Goal: Transaction & Acquisition: Purchase product/service

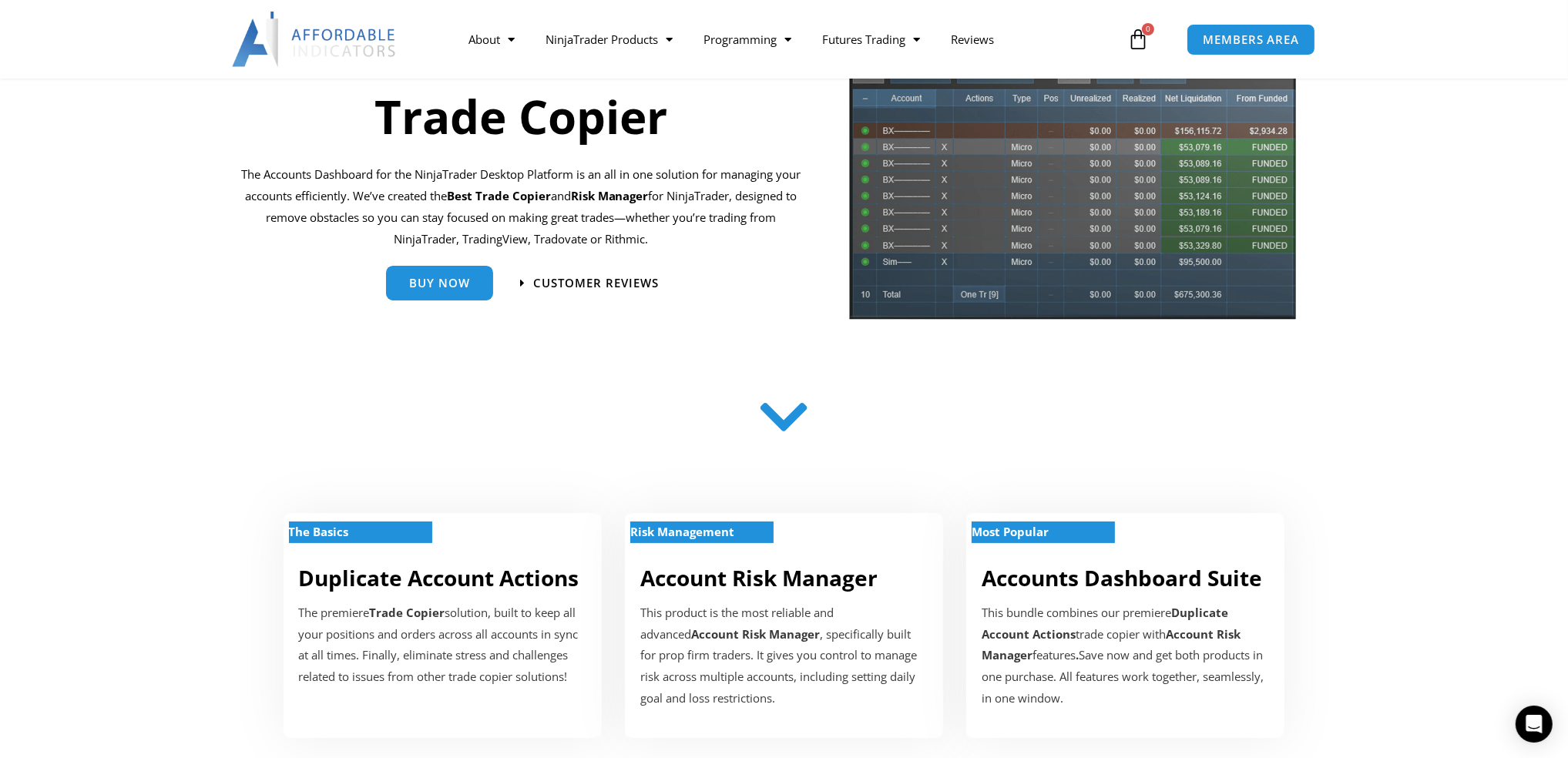
scroll to position [38, 0]
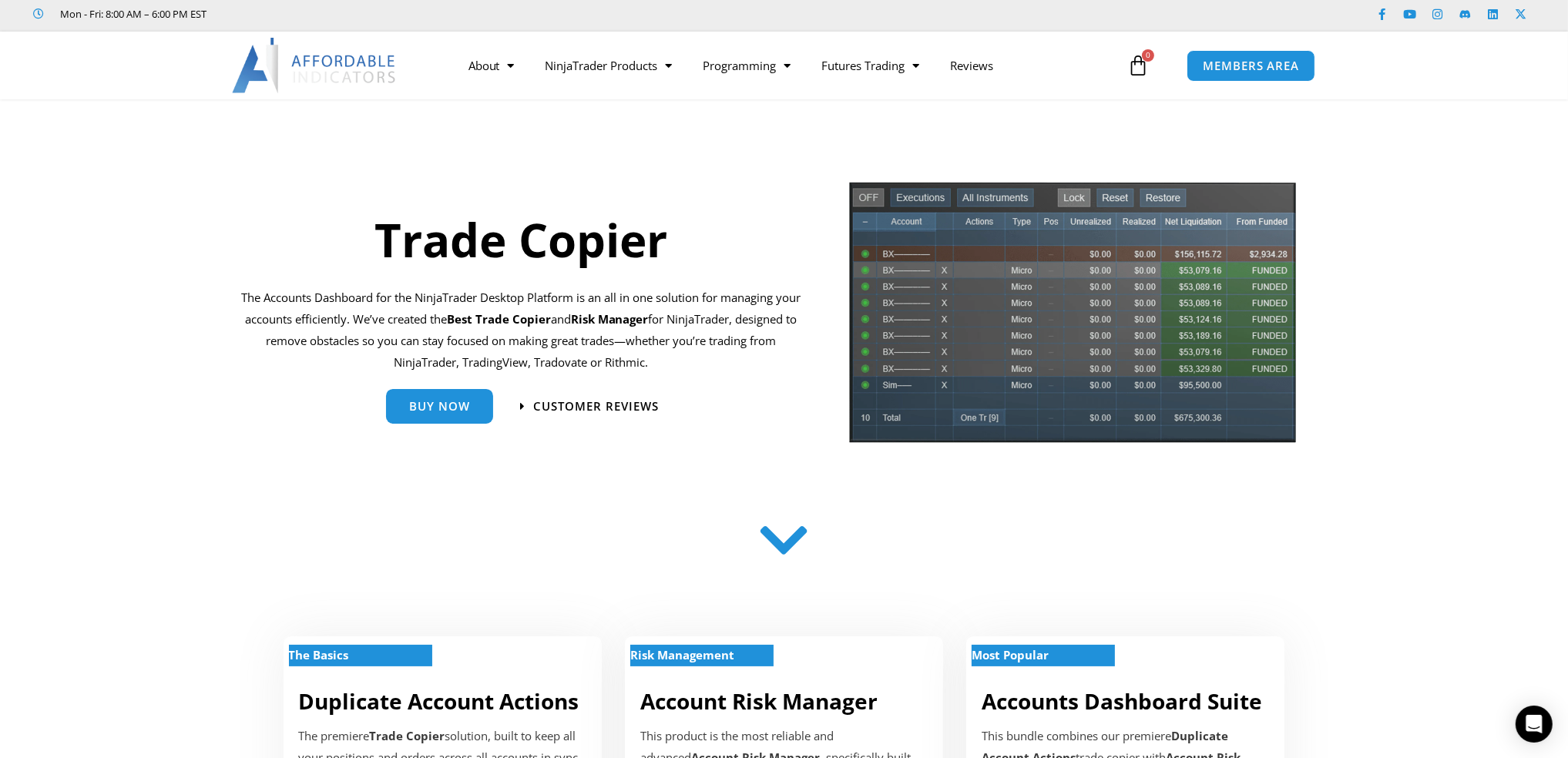
click at [777, 537] on icon at bounding box center [784, 540] width 55 height 55
click at [434, 405] on span "Buy Now" at bounding box center [440, 400] width 61 height 12
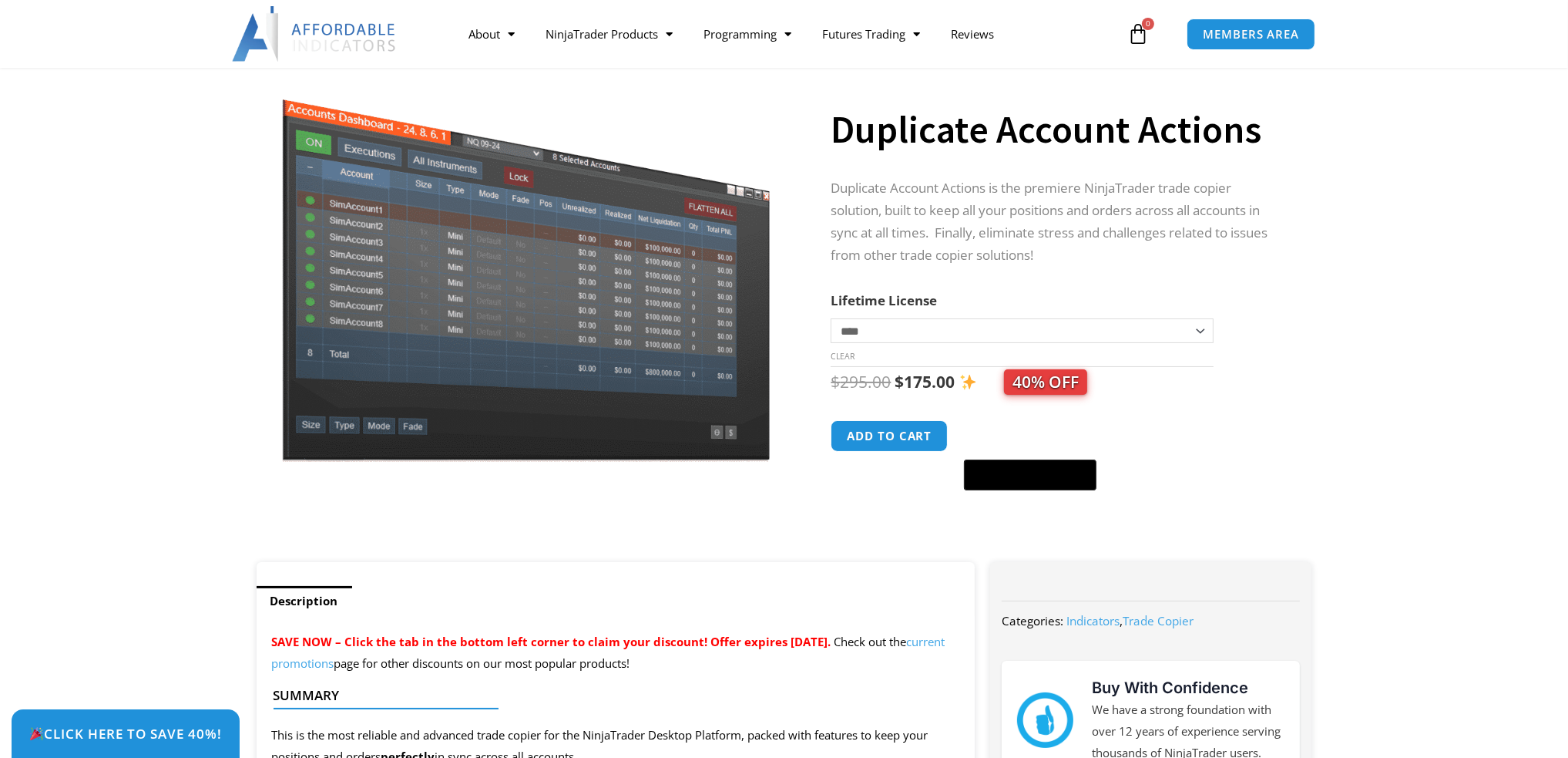
scroll to position [77, 0]
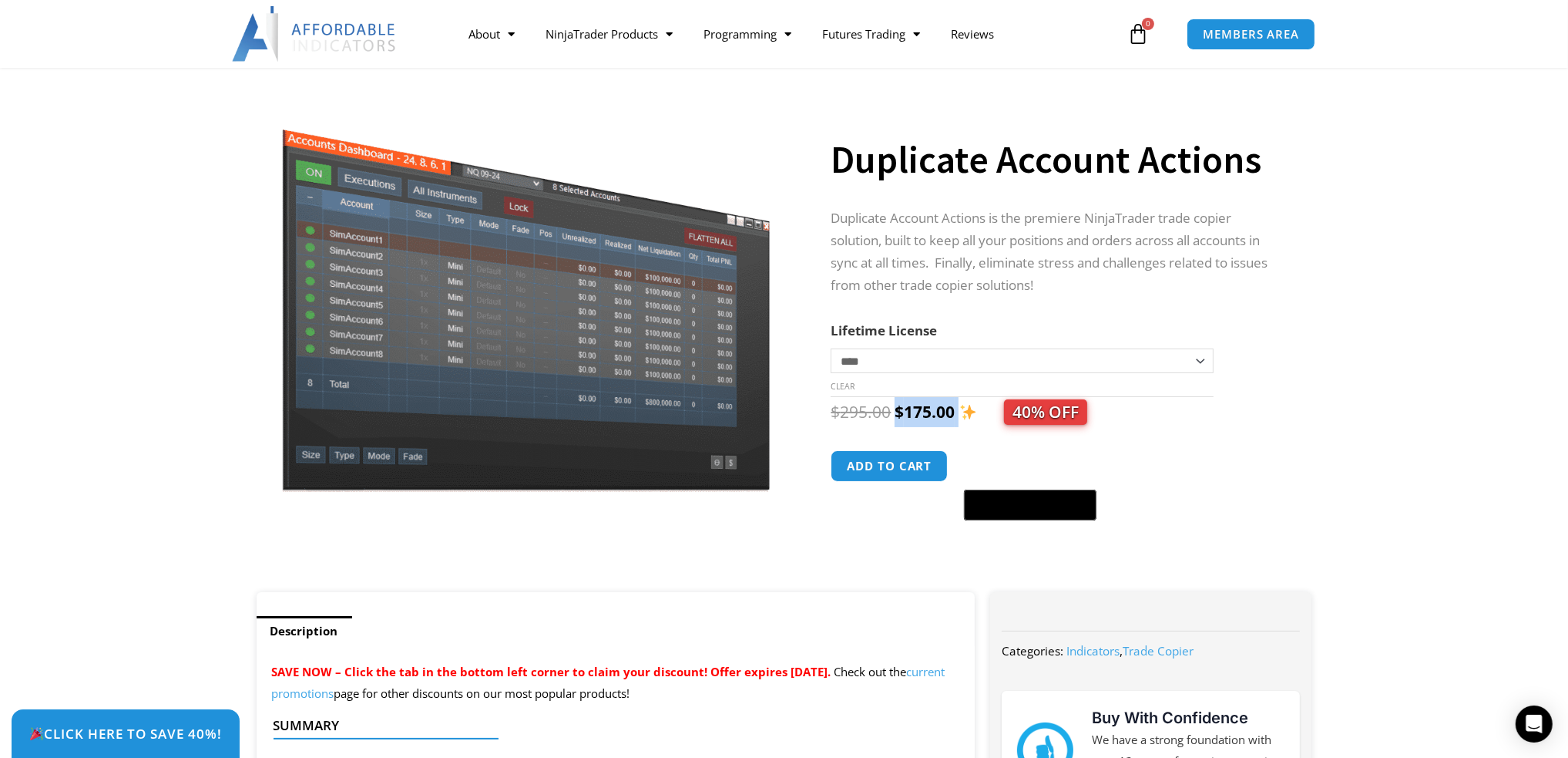
drag, startPoint x: 894, startPoint y: 418, endPoint x: 961, endPoint y: 418, distance: 67.0
click at [961, 418] on span "$ 295.00 Original price was: $295.00. $ 175.00 Current price is: $175.00. 40% O…" at bounding box center [959, 412] width 257 height 22
click at [1242, 432] on div "$ 295.00 Original price was: $295.00. $ 175.00 Current price is: $175.00. 40% O…" at bounding box center [1056, 459] width 450 height 125
drag, startPoint x: 876, startPoint y: 159, endPoint x: 1042, endPoint y: 167, distance: 166.2
click at [1041, 167] on h1 "Duplicate Account Actions" at bounding box center [1056, 159] width 450 height 54
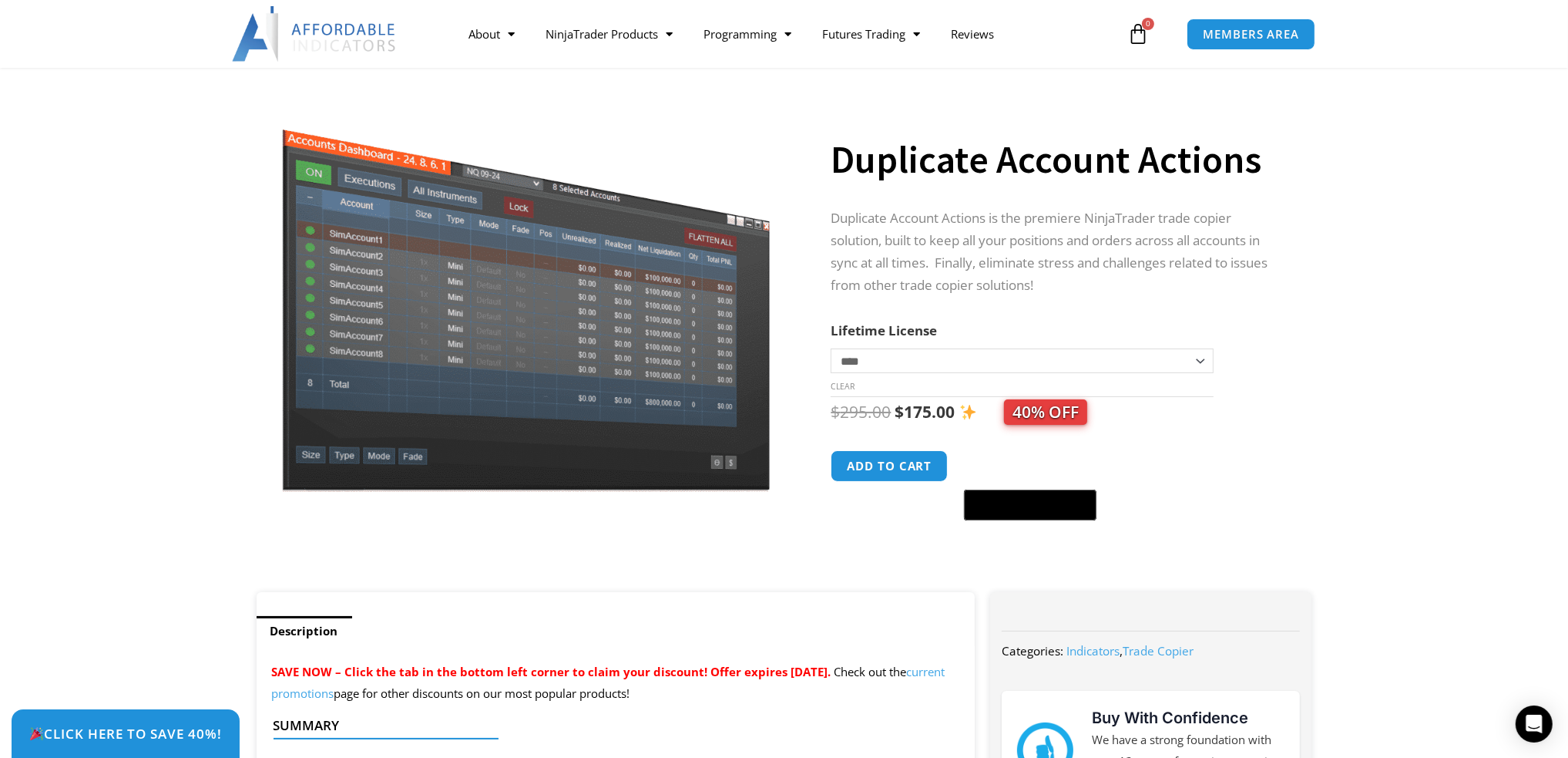
click at [1322, 160] on section "**********" at bounding box center [784, 339] width 1568 height 506
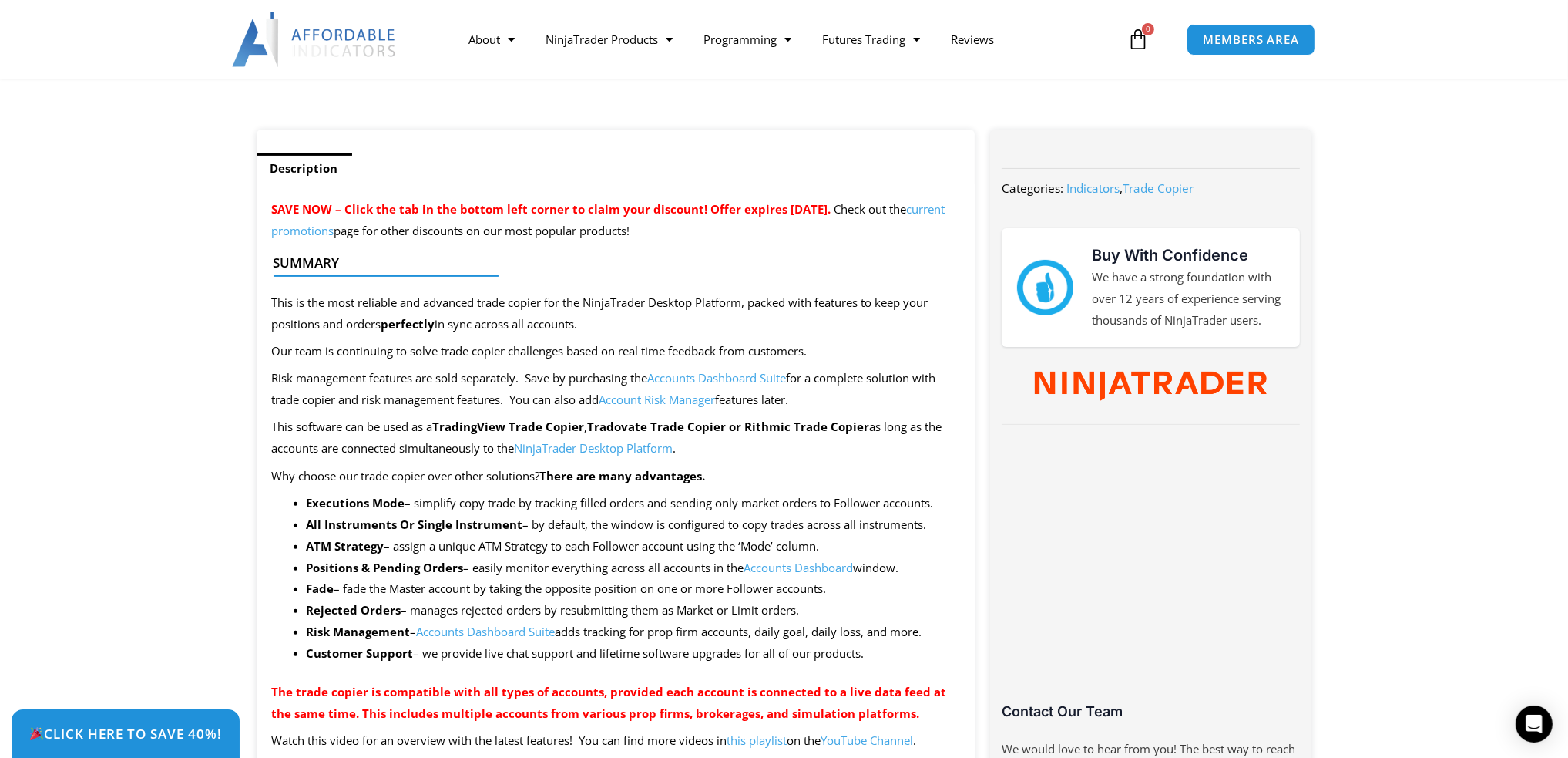
scroll to position [0, 0]
